Goal: Obtain resource: Obtain resource

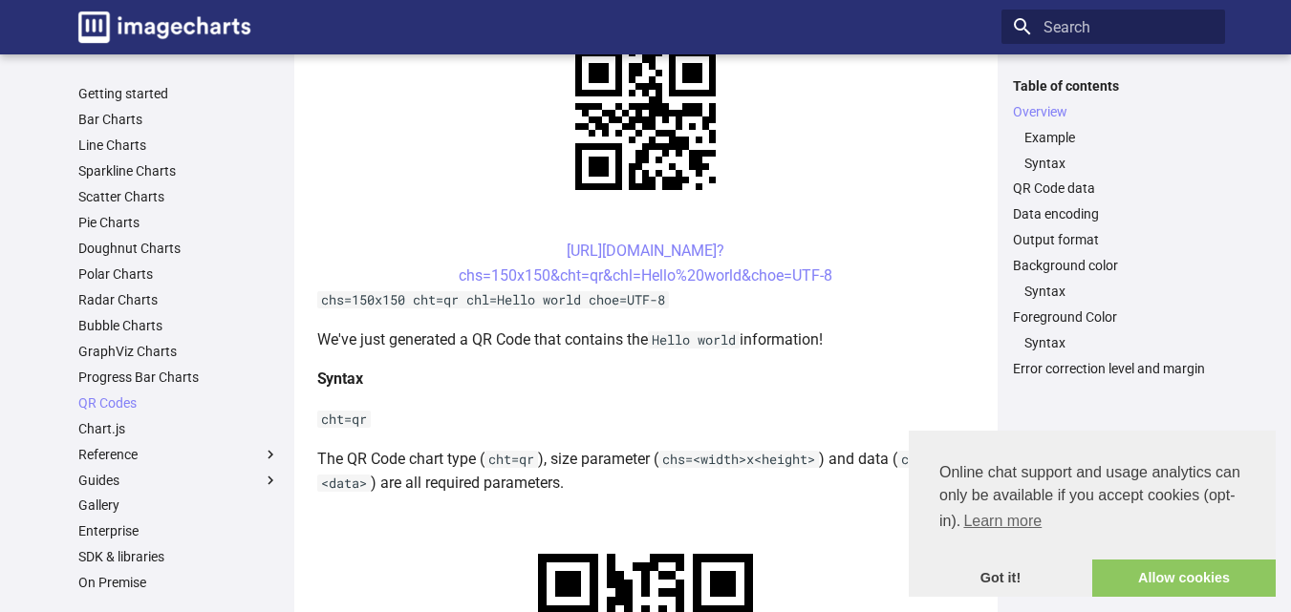
scroll to position [478, 0]
drag, startPoint x: 525, startPoint y: 251, endPoint x: 834, endPoint y: 280, distance: 309.9
click at [834, 280] on center "[URL][DOMAIN_NAME]? chs=150x150&cht=qr&chl=Hello%20world&choe=UTF-8" at bounding box center [645, 262] width 657 height 49
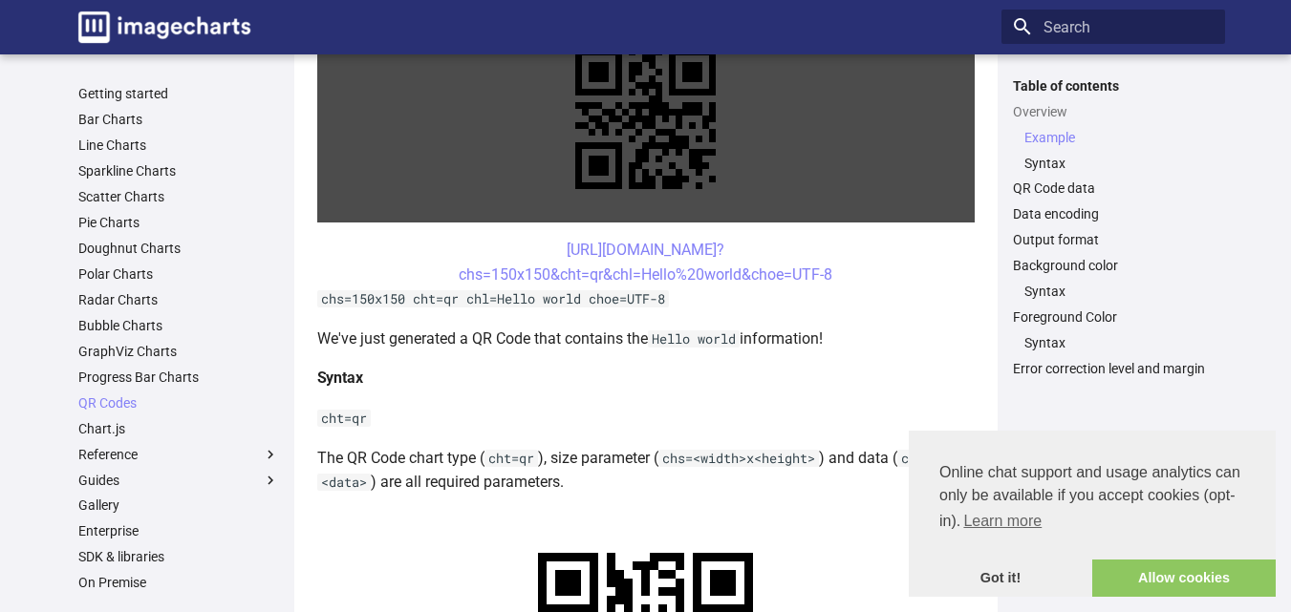
drag, startPoint x: 757, startPoint y: 273, endPoint x: 852, endPoint y: 169, distance: 141.3
click at [852, 169] on link at bounding box center [645, 118] width 657 height 207
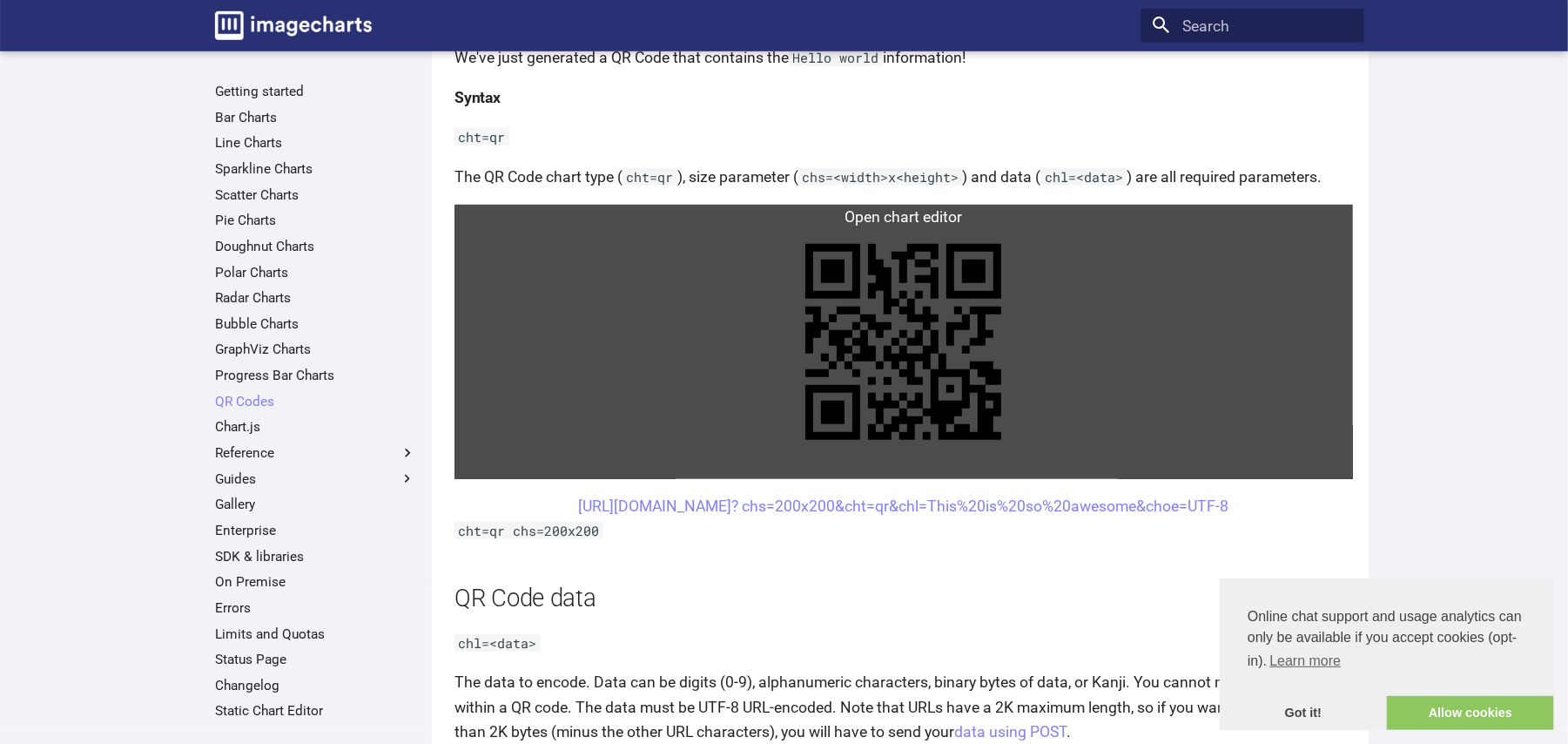
scroll to position [987, 0]
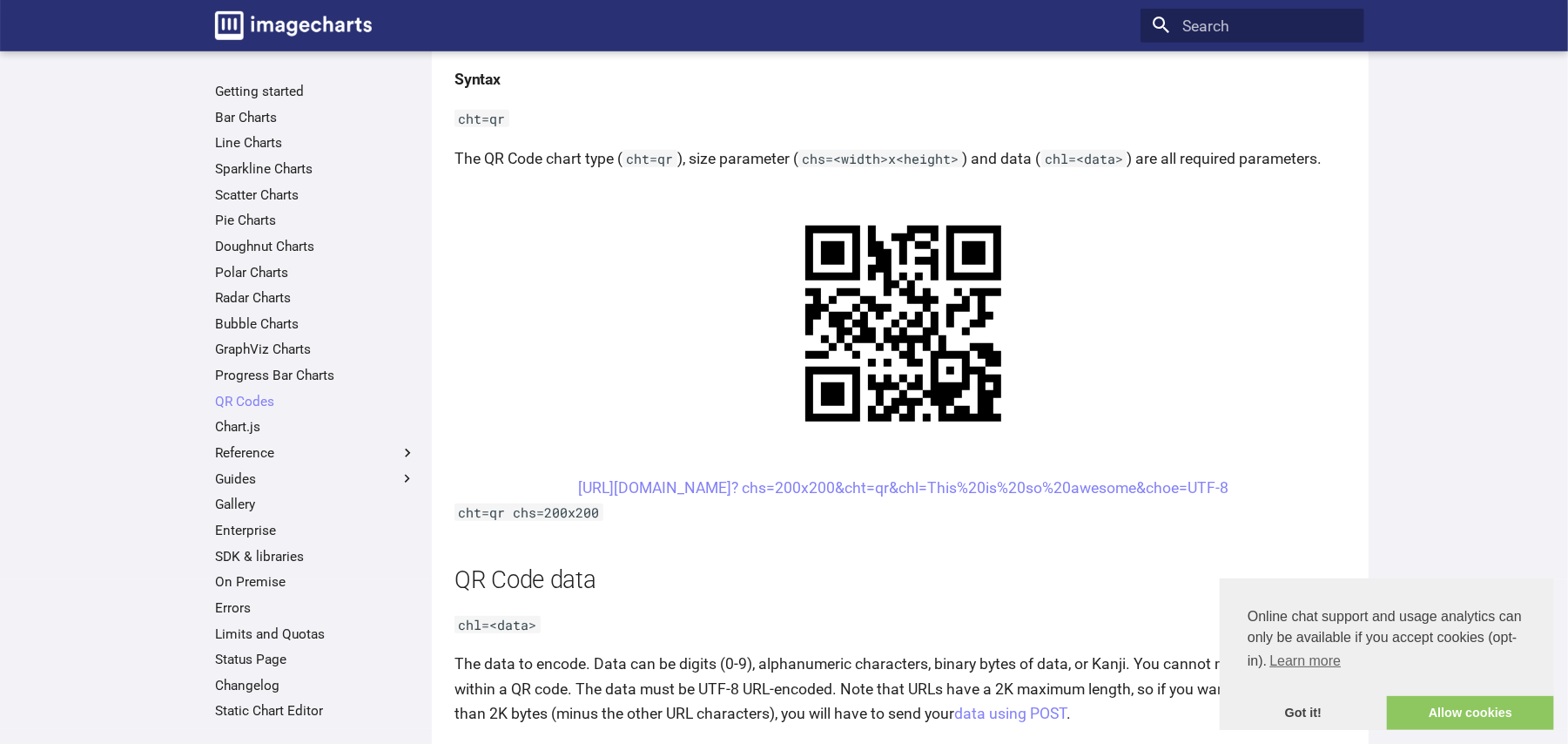
drag, startPoint x: 526, startPoint y: 489, endPoint x: 1264, endPoint y: 495, distance: 738.0
click at [1176, 495] on center "[URL][DOMAIN_NAME]? chs=200x200&cht=qr&chl=This%20is%20so%20awesome&choe=UTF-8" at bounding box center [904, 488] width 899 height 25
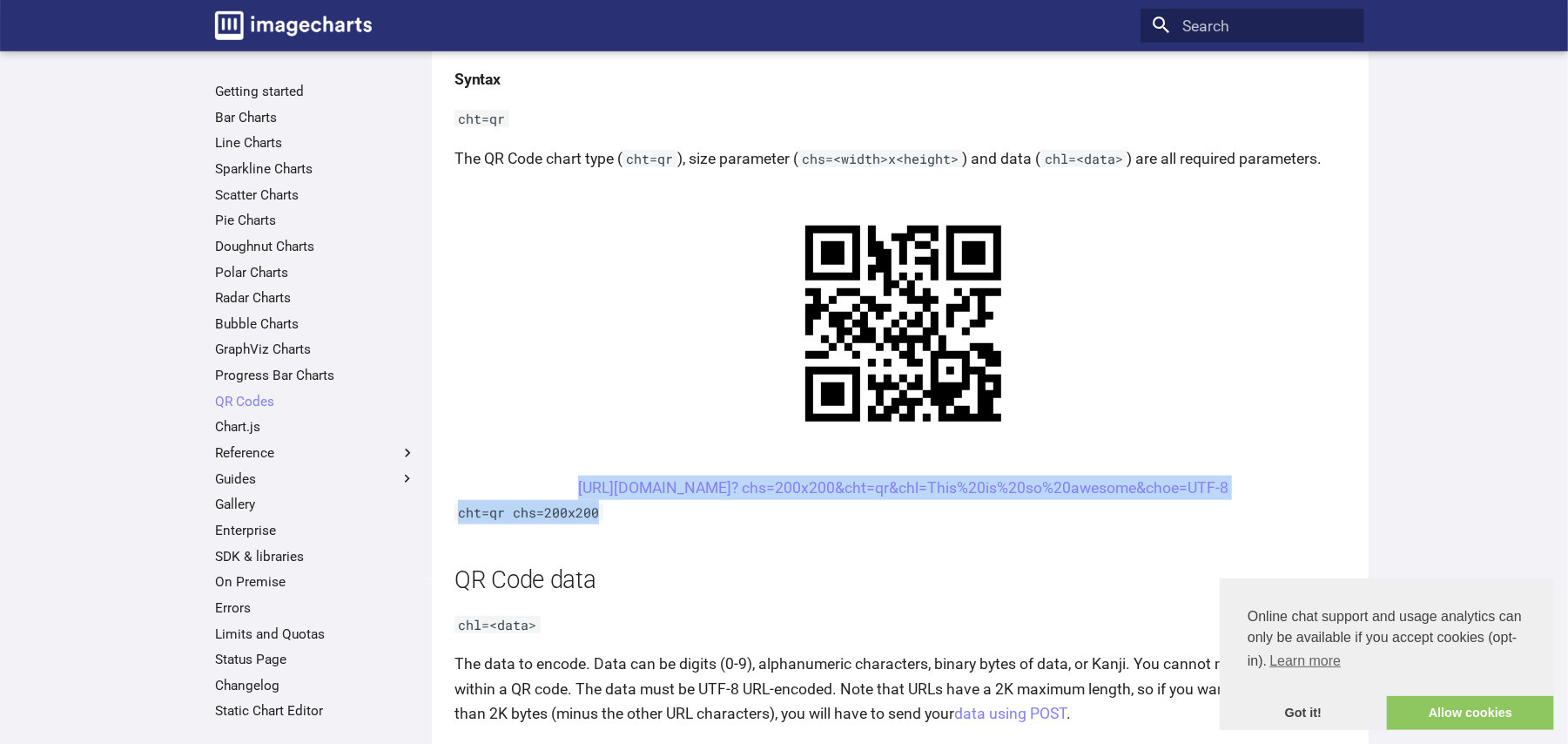
drag, startPoint x: 547, startPoint y: 486, endPoint x: 616, endPoint y: 515, distance: 74.8
copy article "[URL][DOMAIN_NAME]? chs=200x200&cht=qr&chl=This%20is%20so%20awesome&choe=UTF-8 …"
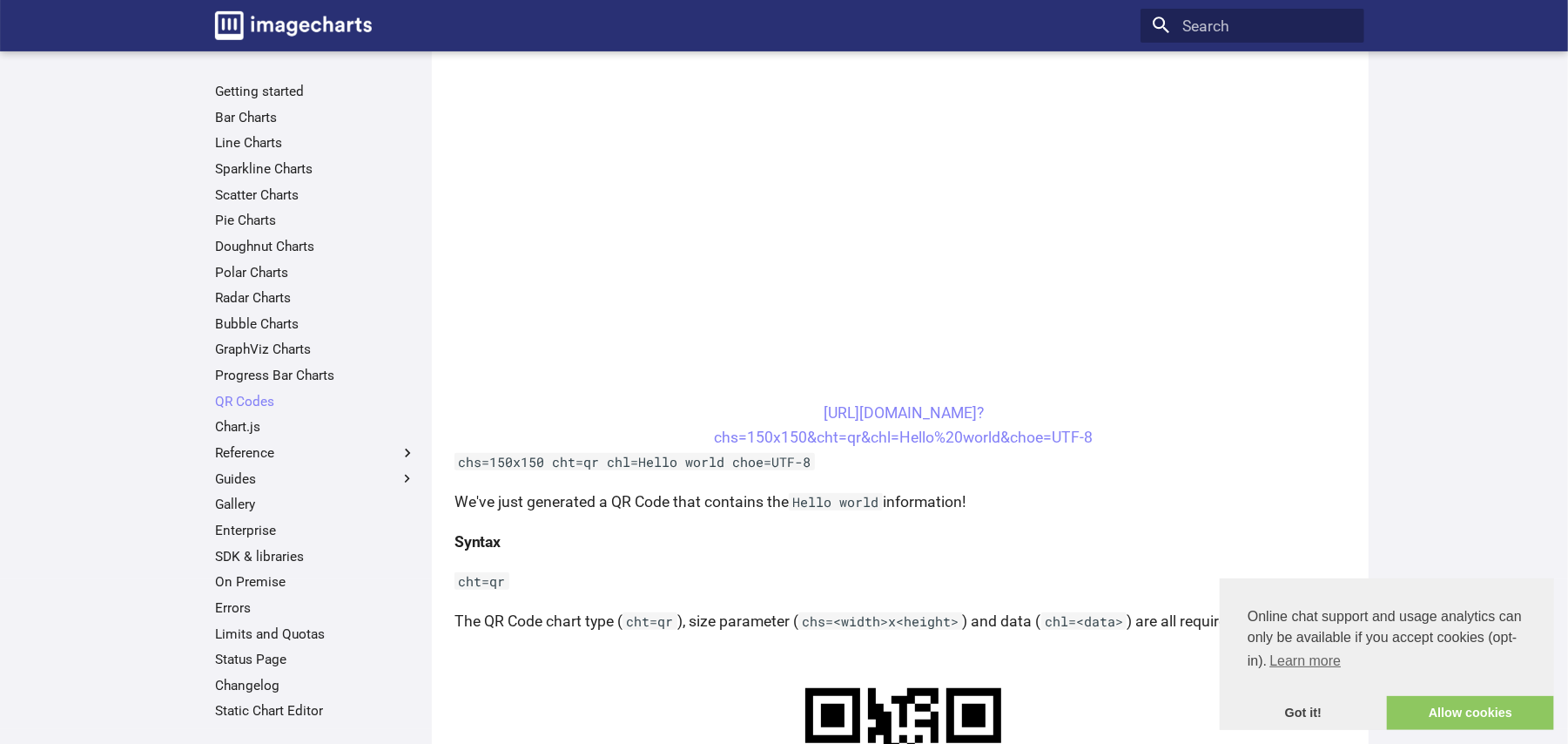
scroll to position [522, 0]
drag, startPoint x: 788, startPoint y: 409, endPoint x: 1096, endPoint y: 442, distance: 309.8
click at [1096, 442] on center "[URL][DOMAIN_NAME]? chs=150x150&cht=qr&chl=Hello%20world&choe=UTF-8" at bounding box center [904, 426] width 899 height 48
copy link "[URL][DOMAIN_NAME]? chs=150x150&cht=qr&chl=Hello%20world&choe=UTF-8"
drag, startPoint x: 939, startPoint y: 453, endPoint x: 1026, endPoint y: 444, distance: 87.5
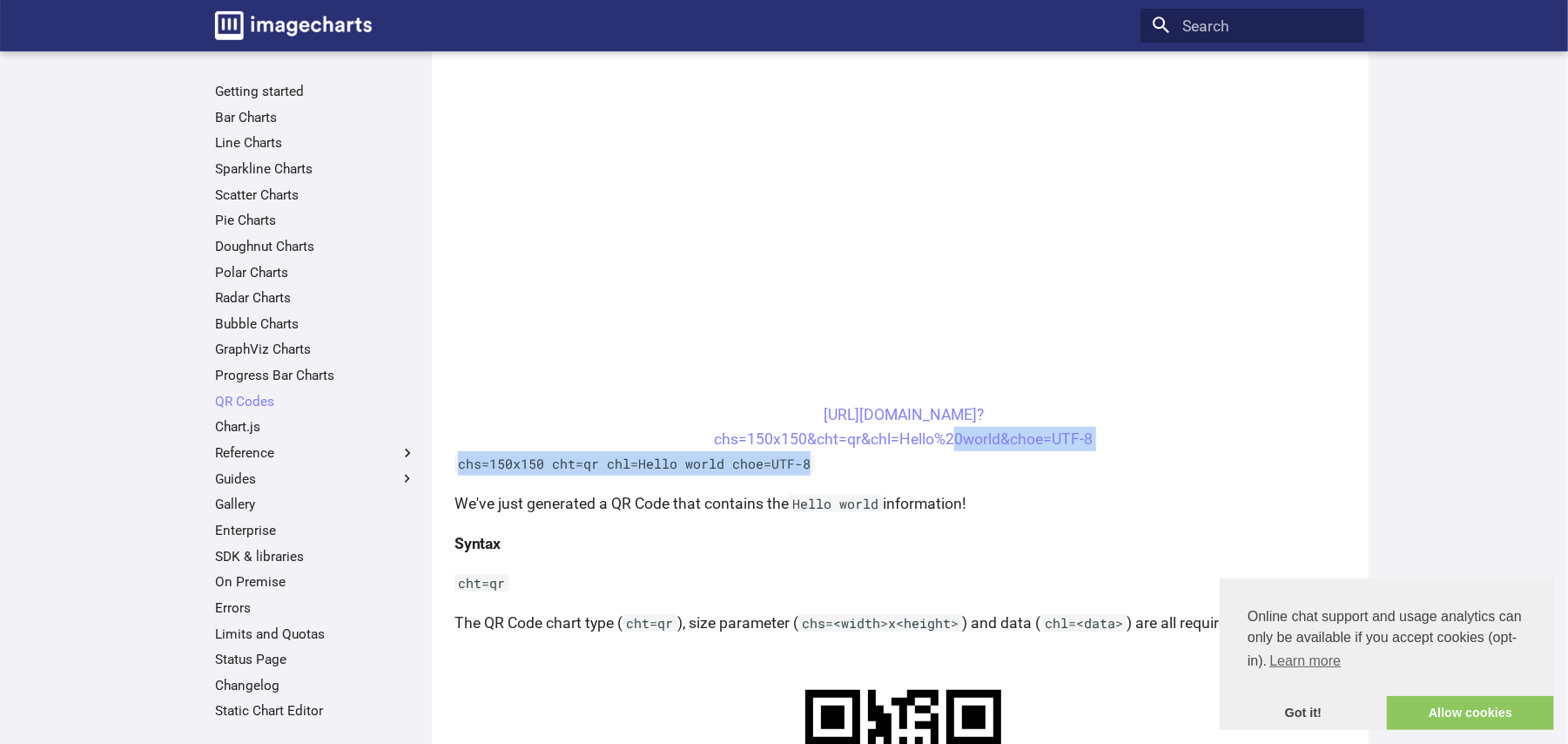
drag, startPoint x: 1099, startPoint y: 429, endPoint x: 1119, endPoint y: 430, distance: 20.0
click at [1100, 429] on center "[URL][DOMAIN_NAME]? chs=150x150&cht=qr&chl=Hello%20world&choe=UTF-8" at bounding box center [904, 426] width 899 height 48
click at [1027, 440] on link "[URL][DOMAIN_NAME]? chs=150x150&cht=qr&chl=Hello%20world&choe=UTF-8" at bounding box center [903, 427] width 379 height 42
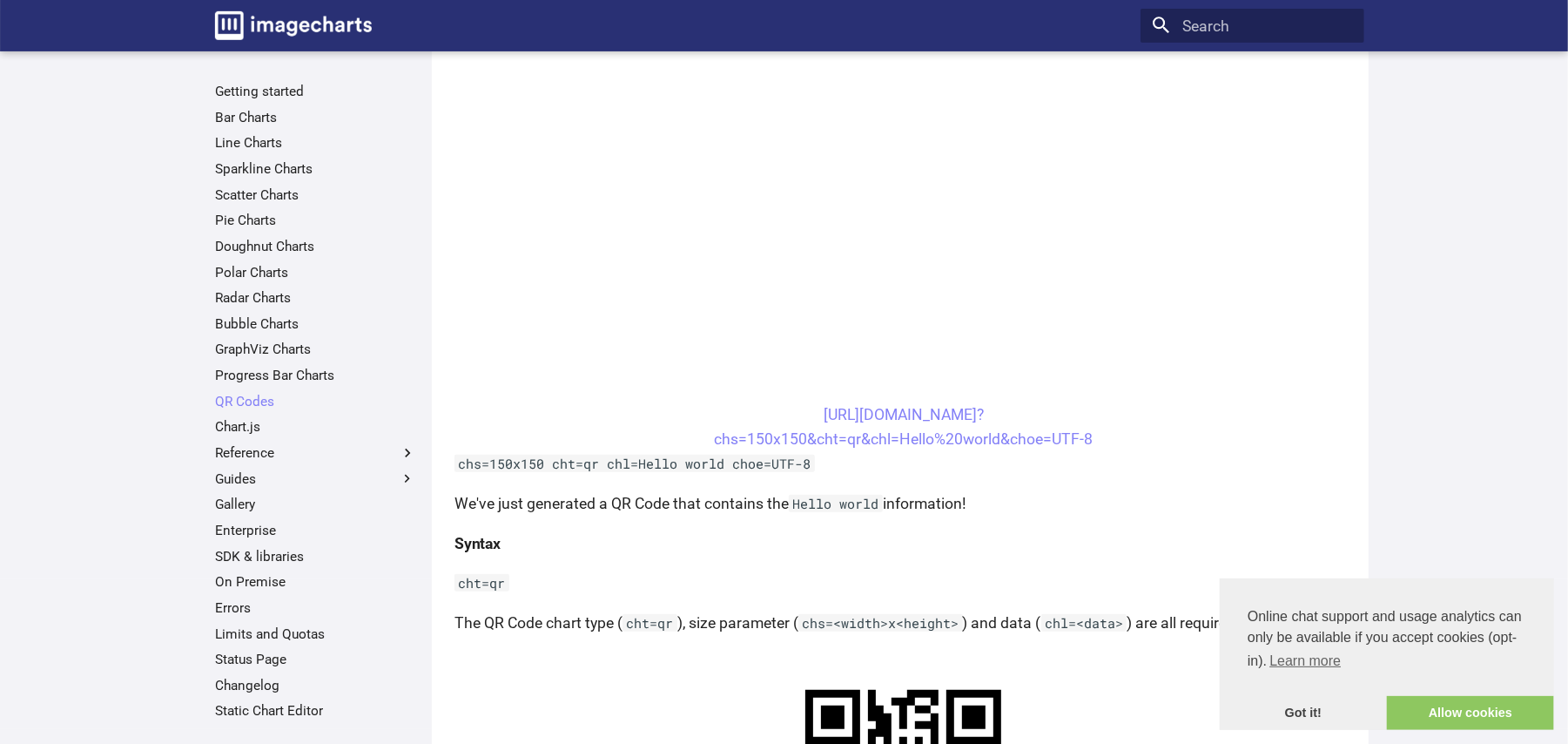
click at [663, 433] on center "[URL][DOMAIN_NAME]? chs=150x150&cht=qr&chl=Hello%20world&choe=UTF-8" at bounding box center [904, 426] width 899 height 48
drag, startPoint x: 710, startPoint y: 439, endPoint x: 1092, endPoint y: 439, distance: 382.0
click at [1092, 439] on center "[URL][DOMAIN_NAME]? chs=150x150&cht=qr&chl=Hello%20world&choe=UTF-8" at bounding box center [904, 426] width 899 height 48
copy link "chs=150x150&cht=qr&chl=Hello%20world&choe=UTF-8"
drag, startPoint x: 457, startPoint y: 467, endPoint x: 811, endPoint y: 463, distance: 354.0
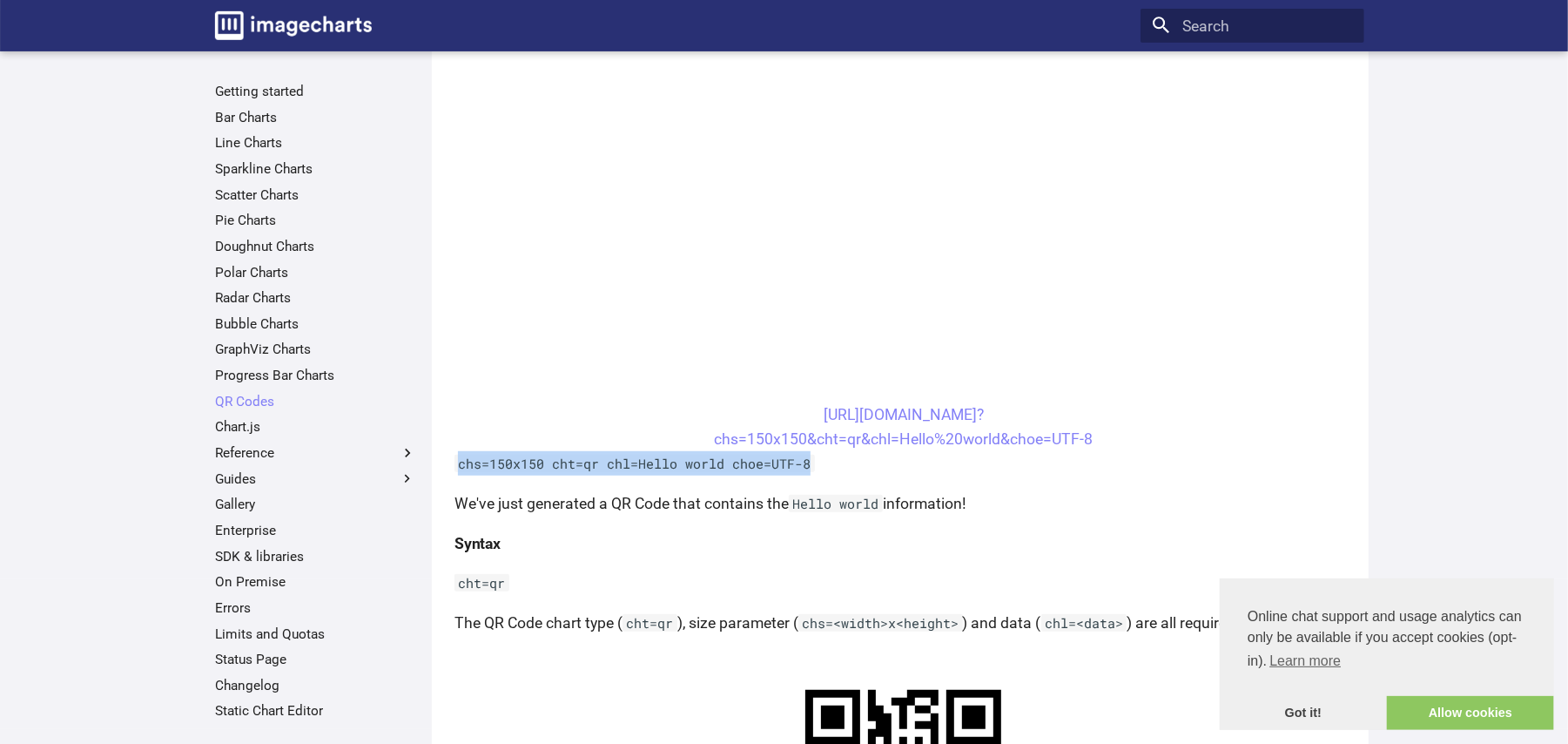
click at [811, 463] on code "chs=150x150 cht=qr chl=Hello world choe=UTF-8" at bounding box center [634, 463] width 360 height 17
copy code "chs=150x150 cht=qr chl=Hello world choe=UTF-8"
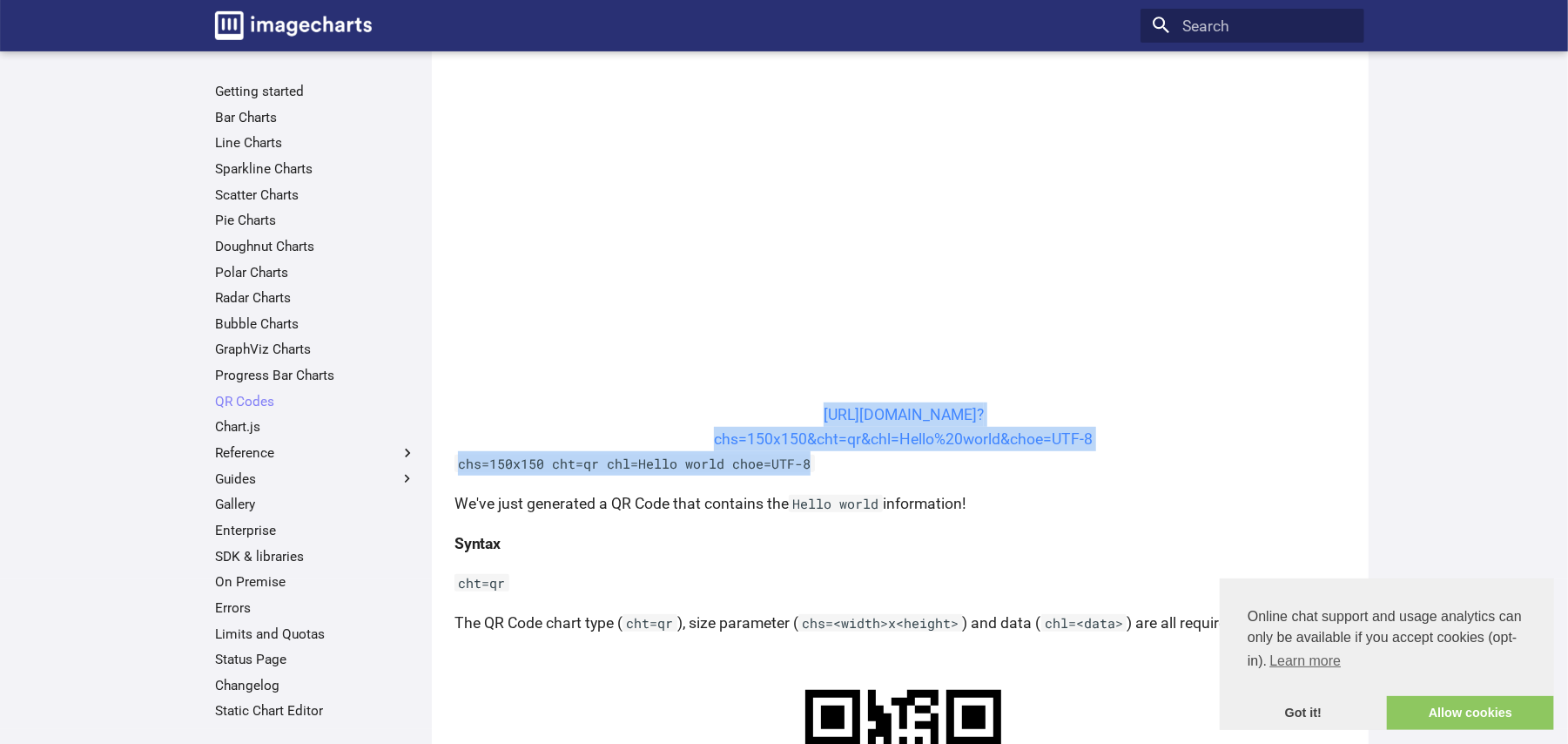
drag, startPoint x: 780, startPoint y: 408, endPoint x: 815, endPoint y: 442, distance: 48.8
copy article "[URL][DOMAIN_NAME]? chs=150x150&cht=qr&chl=Hello%20world&choe=UTF-8 chs=150x150…"
